Goal: Find specific page/section: Find specific page/section

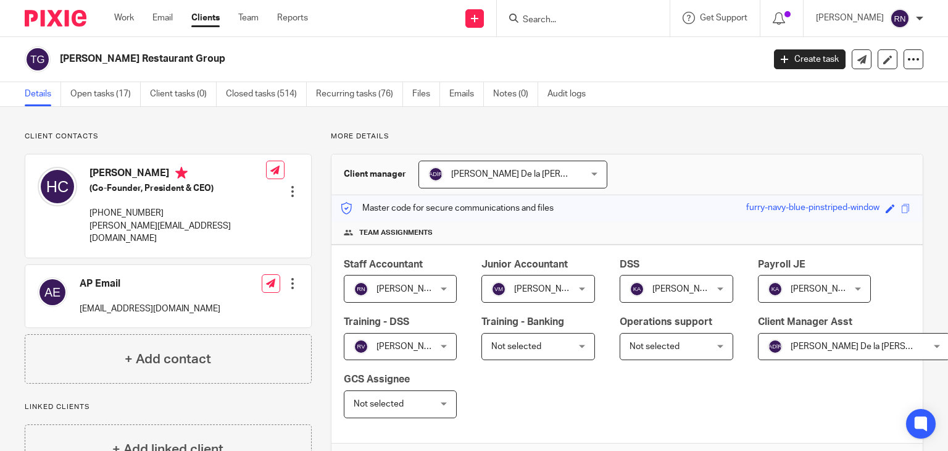
scroll to position [281, 0]
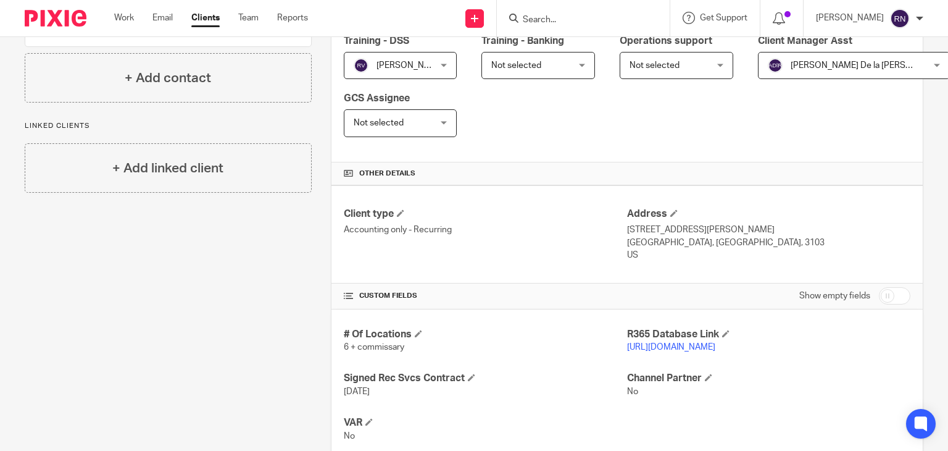
click at [546, 22] on input "Search" at bounding box center [577, 20] width 111 height 11
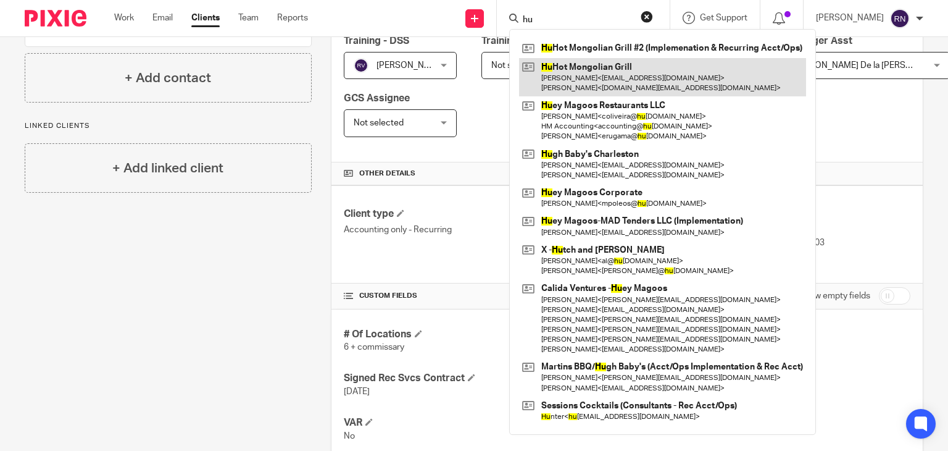
type input "hu"
click at [612, 69] on link at bounding box center [662, 77] width 287 height 38
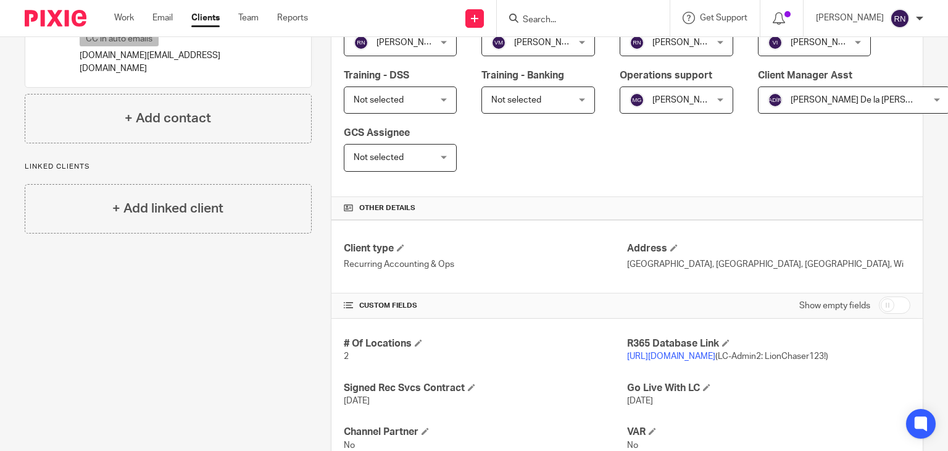
scroll to position [247, 0]
click at [682, 357] on link "https://r365tricor.restaurant365.com" at bounding box center [671, 355] width 88 height 9
